Goal: Information Seeking & Learning: Compare options

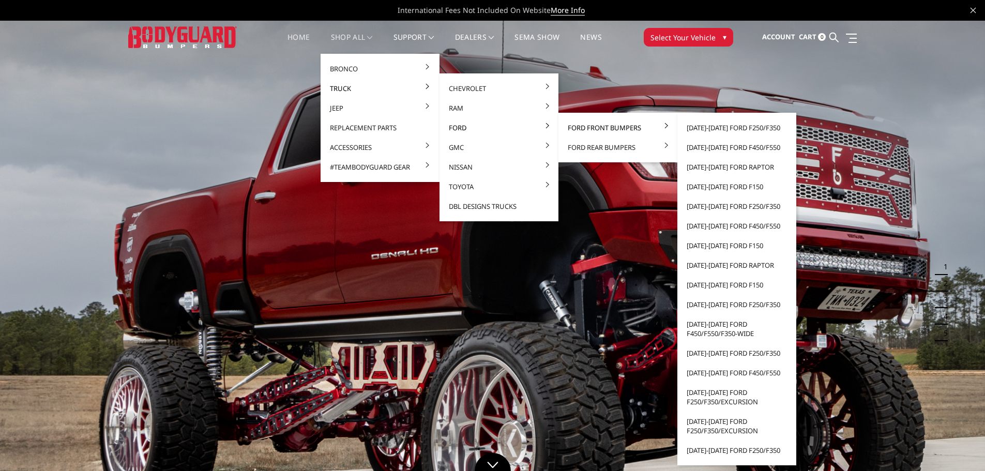
click at [596, 126] on link "Ford Front Bumpers" at bounding box center [618, 128] width 111 height 20
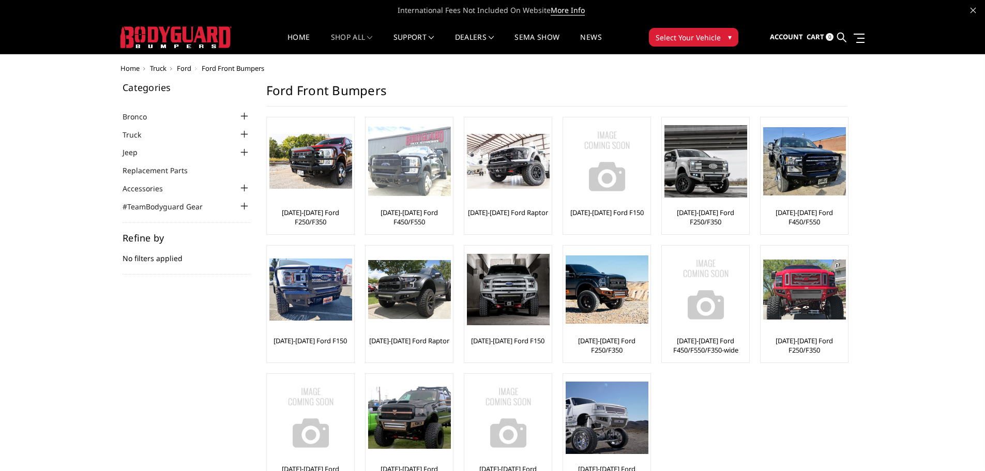
click at [418, 202] on div at bounding box center [409, 161] width 83 height 83
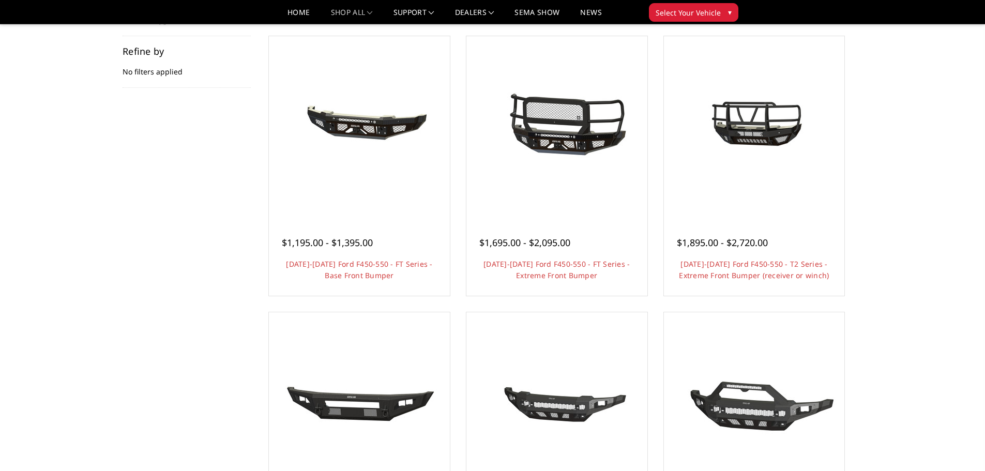
scroll to position [155, 0]
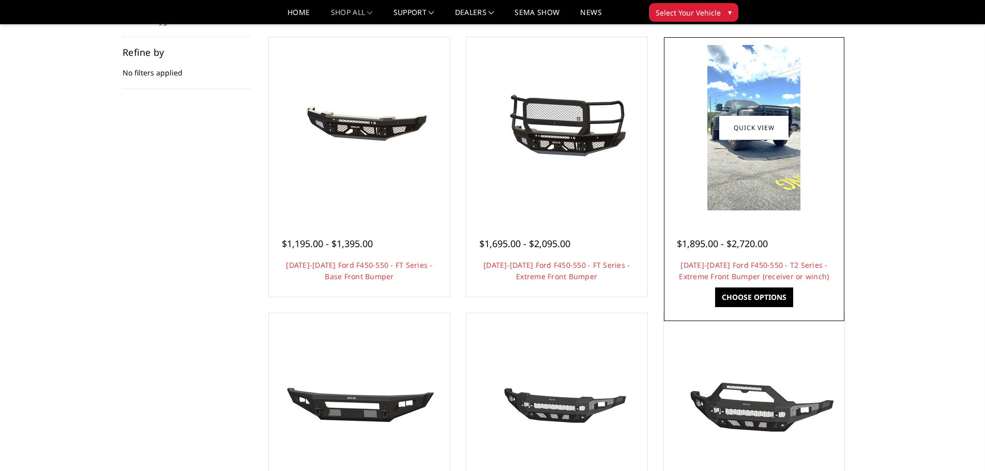
click at [785, 168] on img at bounding box center [753, 127] width 93 height 165
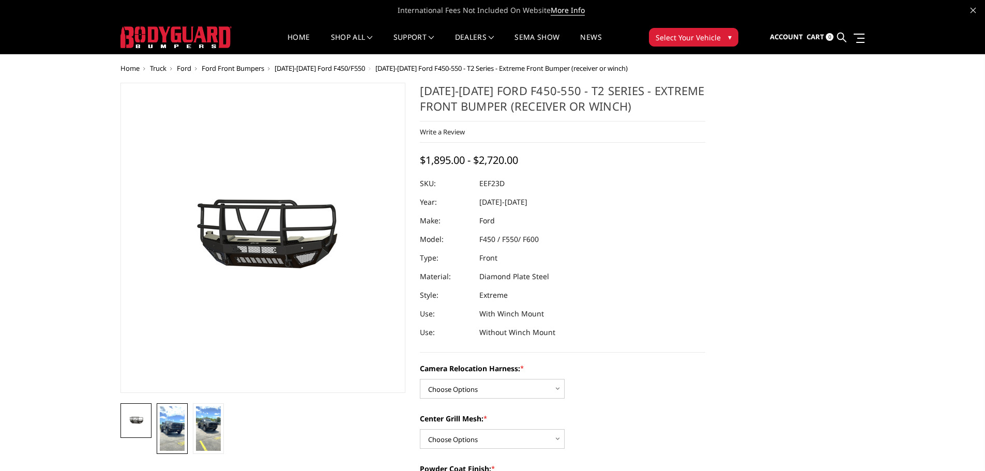
click at [166, 428] on img at bounding box center [172, 428] width 25 height 44
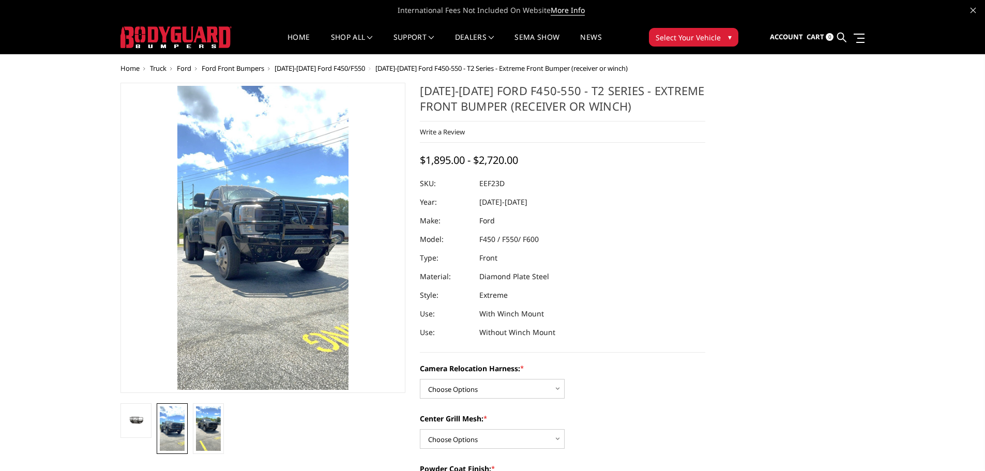
click at [188, 427] on li at bounding box center [172, 428] width 36 height 51
click at [200, 426] on img at bounding box center [208, 428] width 25 height 44
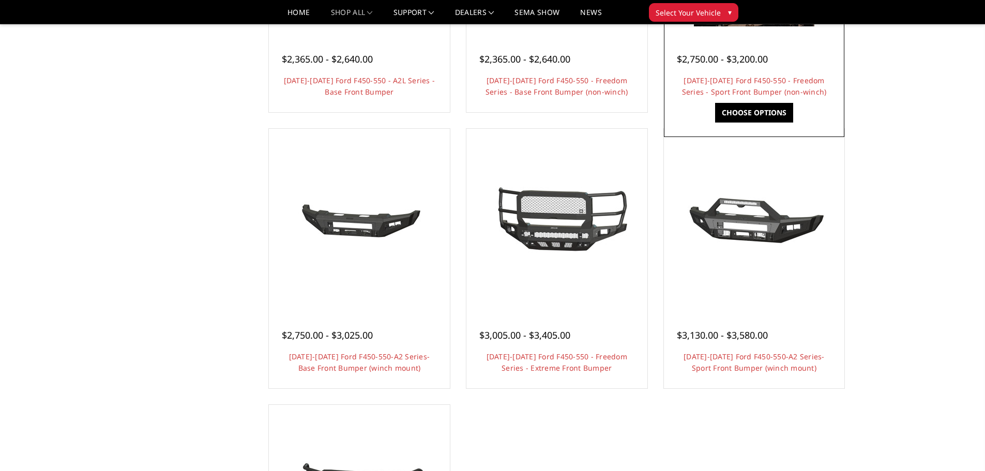
scroll to position [620, 0]
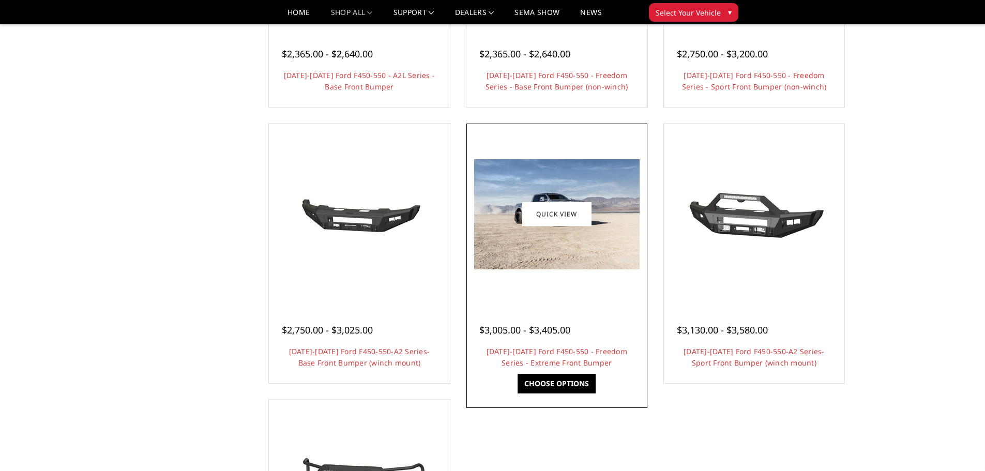
click at [575, 249] on img at bounding box center [556, 214] width 165 height 110
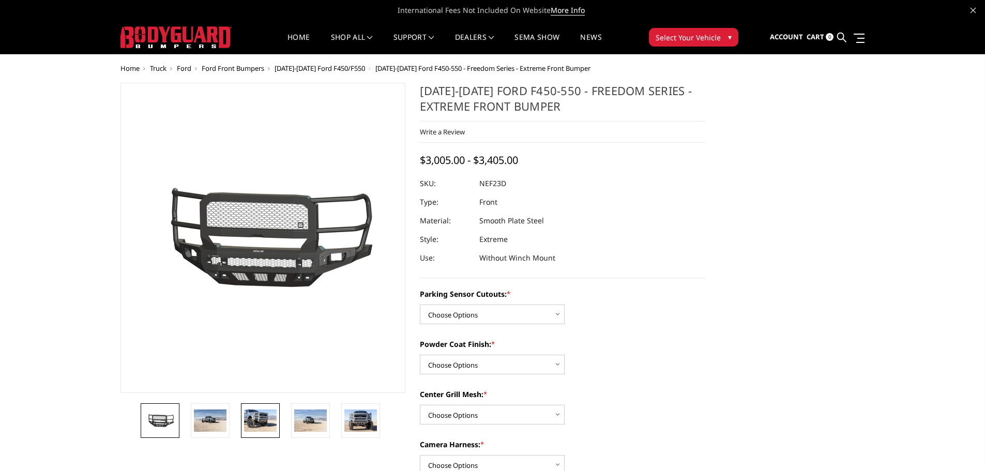
click at [261, 426] on img at bounding box center [260, 420] width 33 height 22
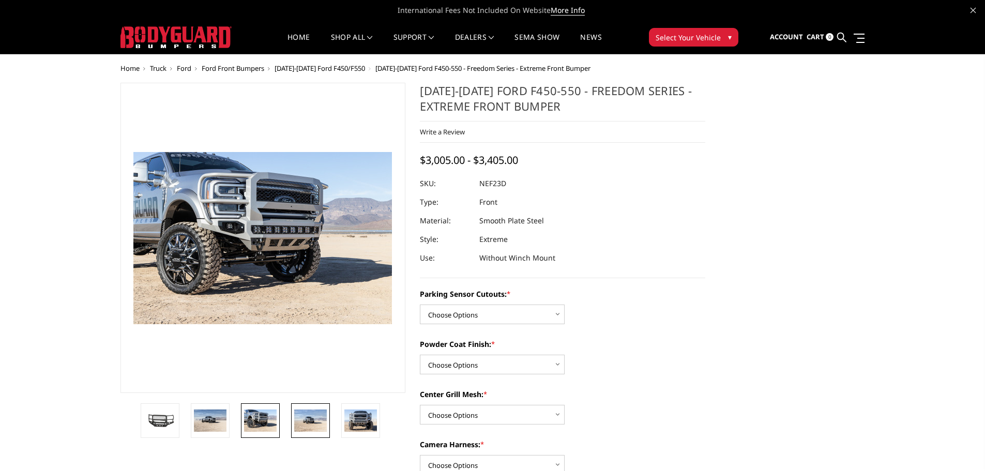
click at [310, 417] on img at bounding box center [310, 420] width 33 height 22
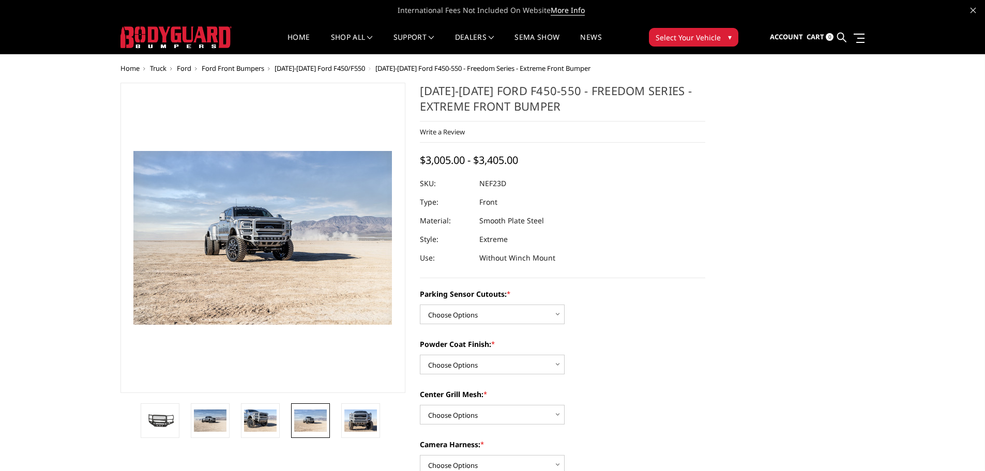
click at [234, 419] on li at bounding box center [214, 420] width 50 height 35
